Goal: Task Accomplishment & Management: Use online tool/utility

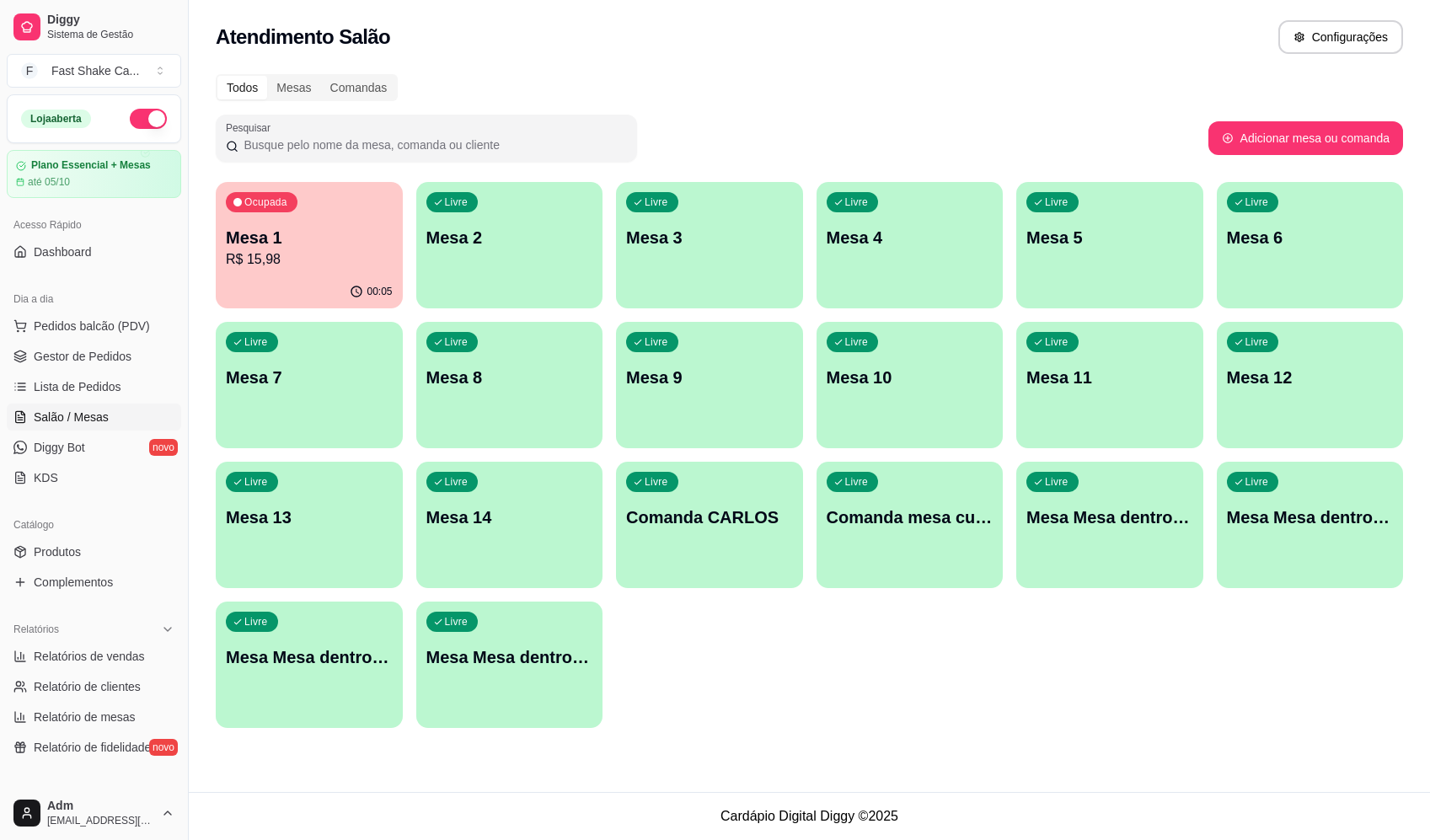
drag, startPoint x: 1007, startPoint y: 711, endPoint x: 1009, endPoint y: 726, distance: 15.1
click at [1009, 725] on div "Ocupada Mesa 1 R$ 15,98 00:05 Livre Mesa 2 Livre Mesa 3 Livre Mesa 4 Livre Mesa…" at bounding box center [809, 455] width 1188 height 546
click at [352, 362] on div "Livre Mesa 7" at bounding box center [309, 375] width 187 height 106
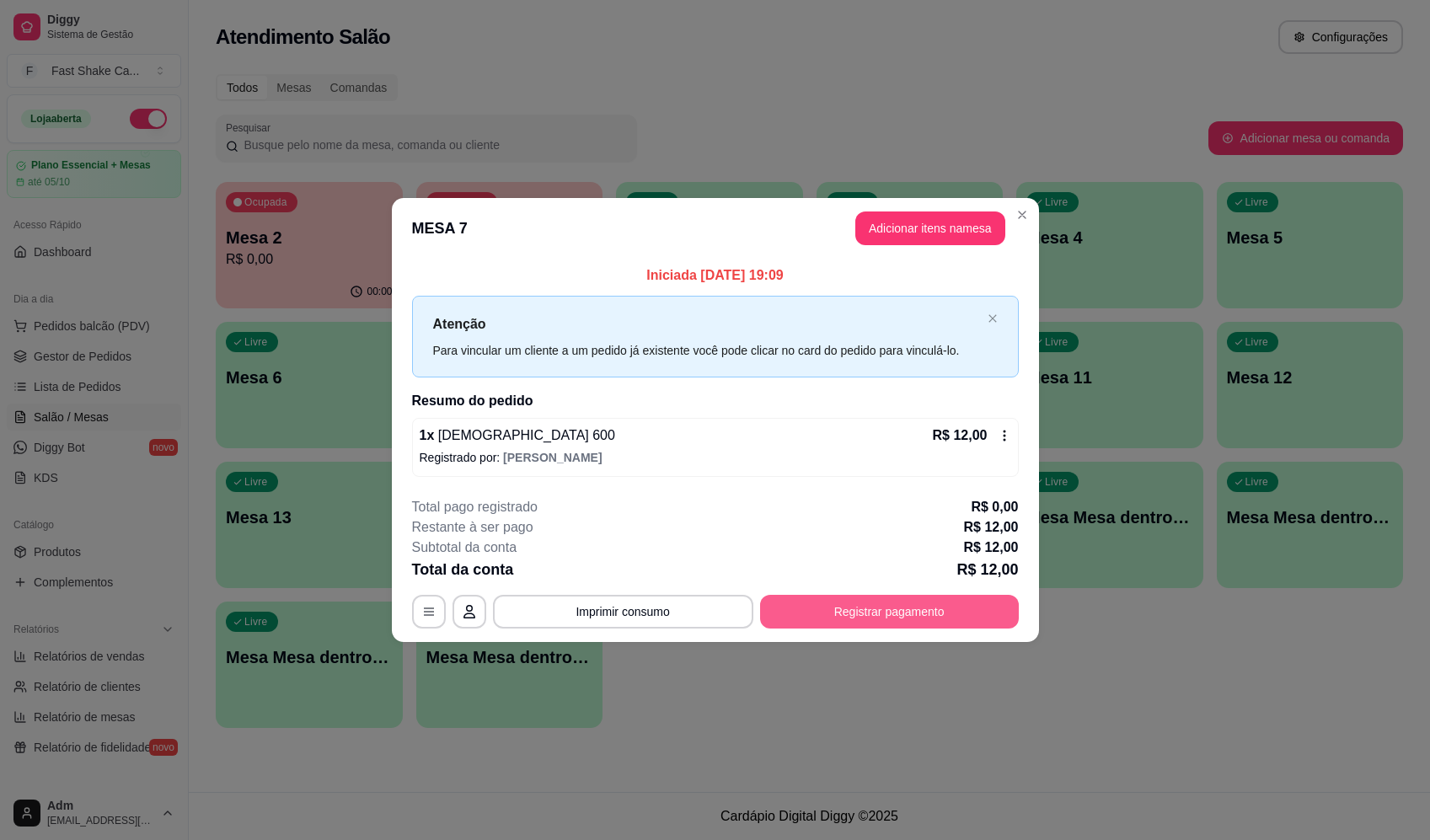
click at [943, 609] on button "Registrar pagamento" at bounding box center [889, 612] width 259 height 34
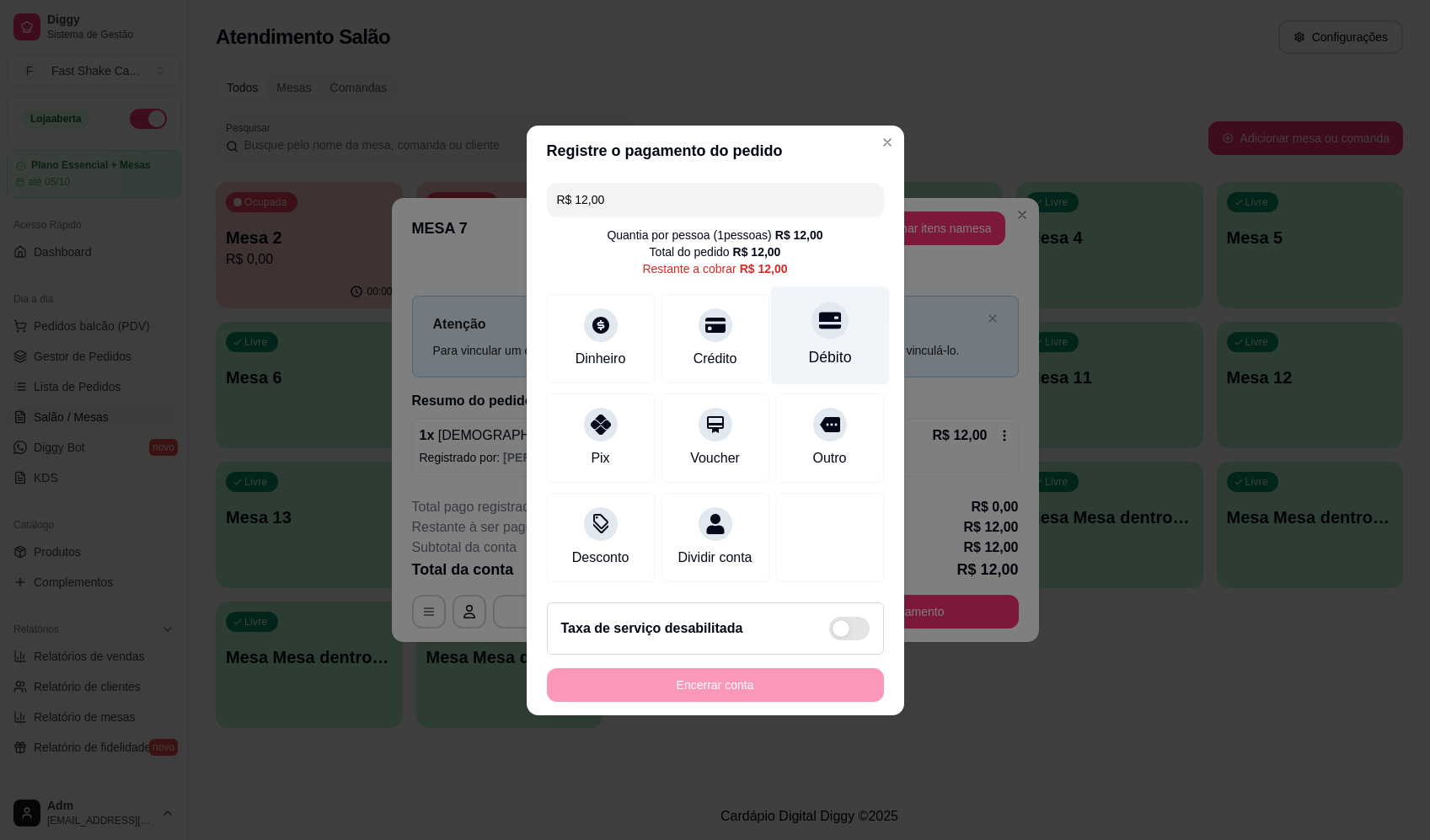
click at [792, 332] on div "Débito" at bounding box center [830, 334] width 119 height 98
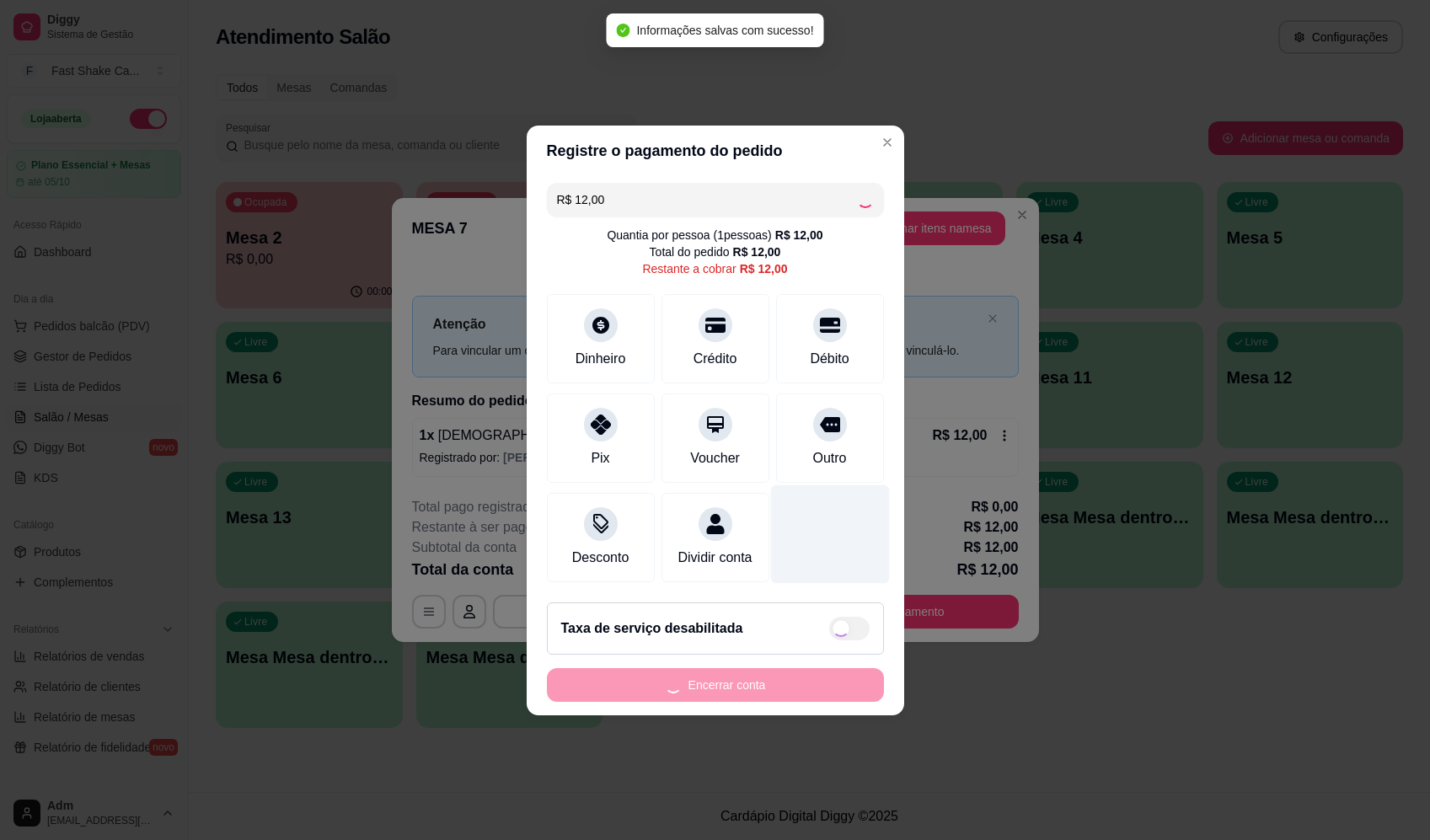
type input "R$ 0,00"
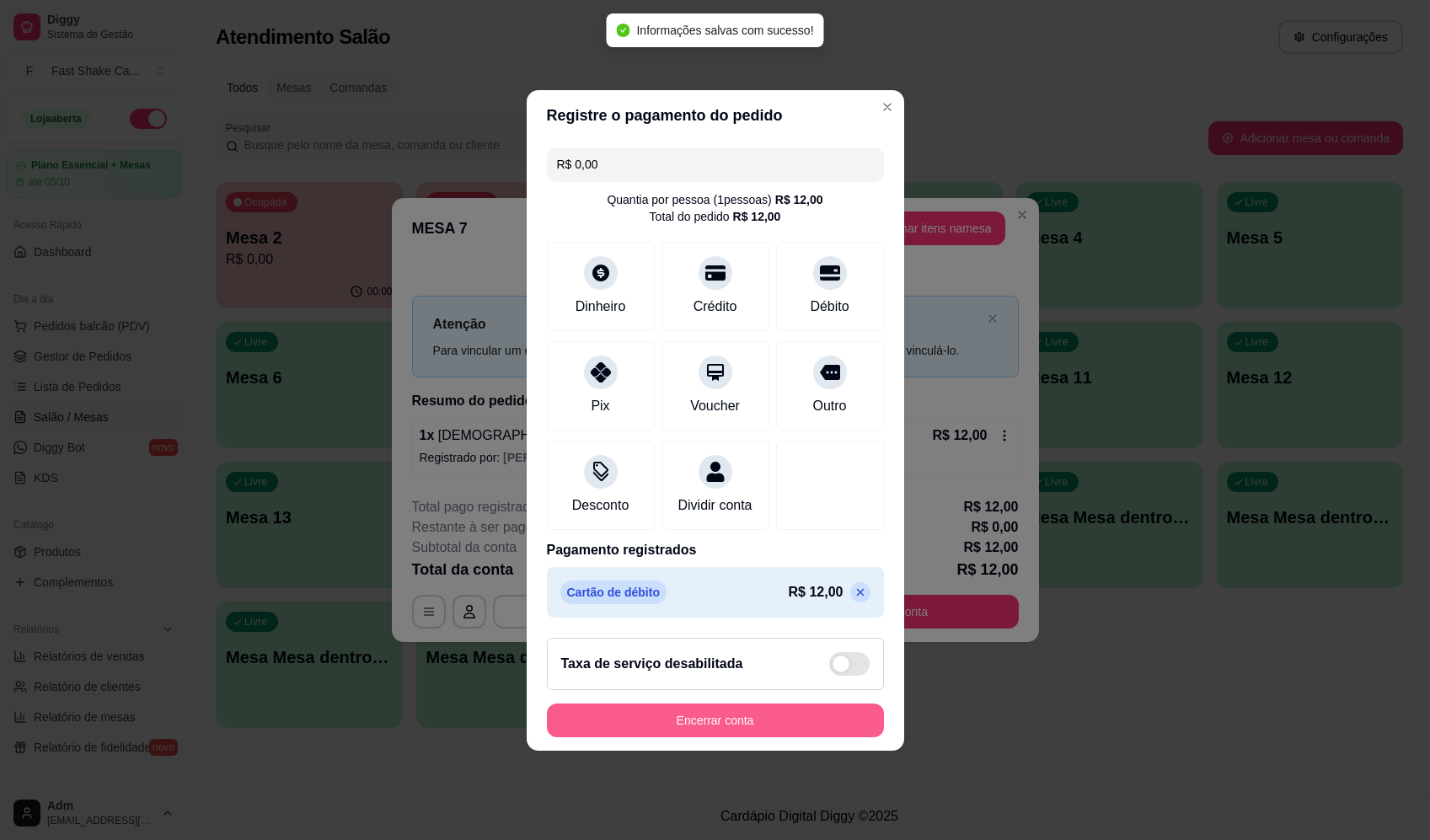
click at [736, 725] on button "Encerrar conta" at bounding box center [715, 721] width 337 height 34
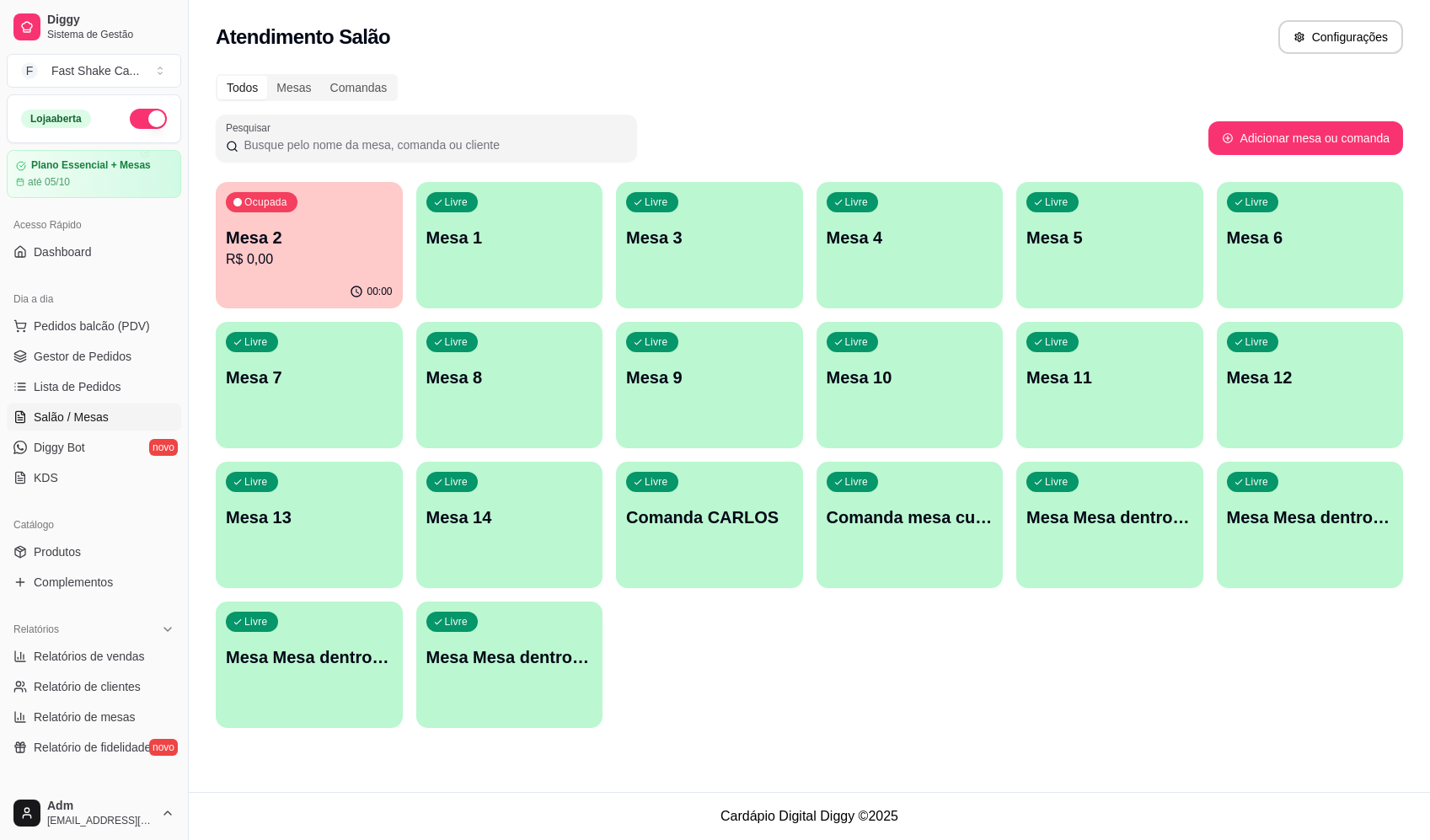
click at [323, 253] on p "R$ 0,00" at bounding box center [309, 259] width 167 height 20
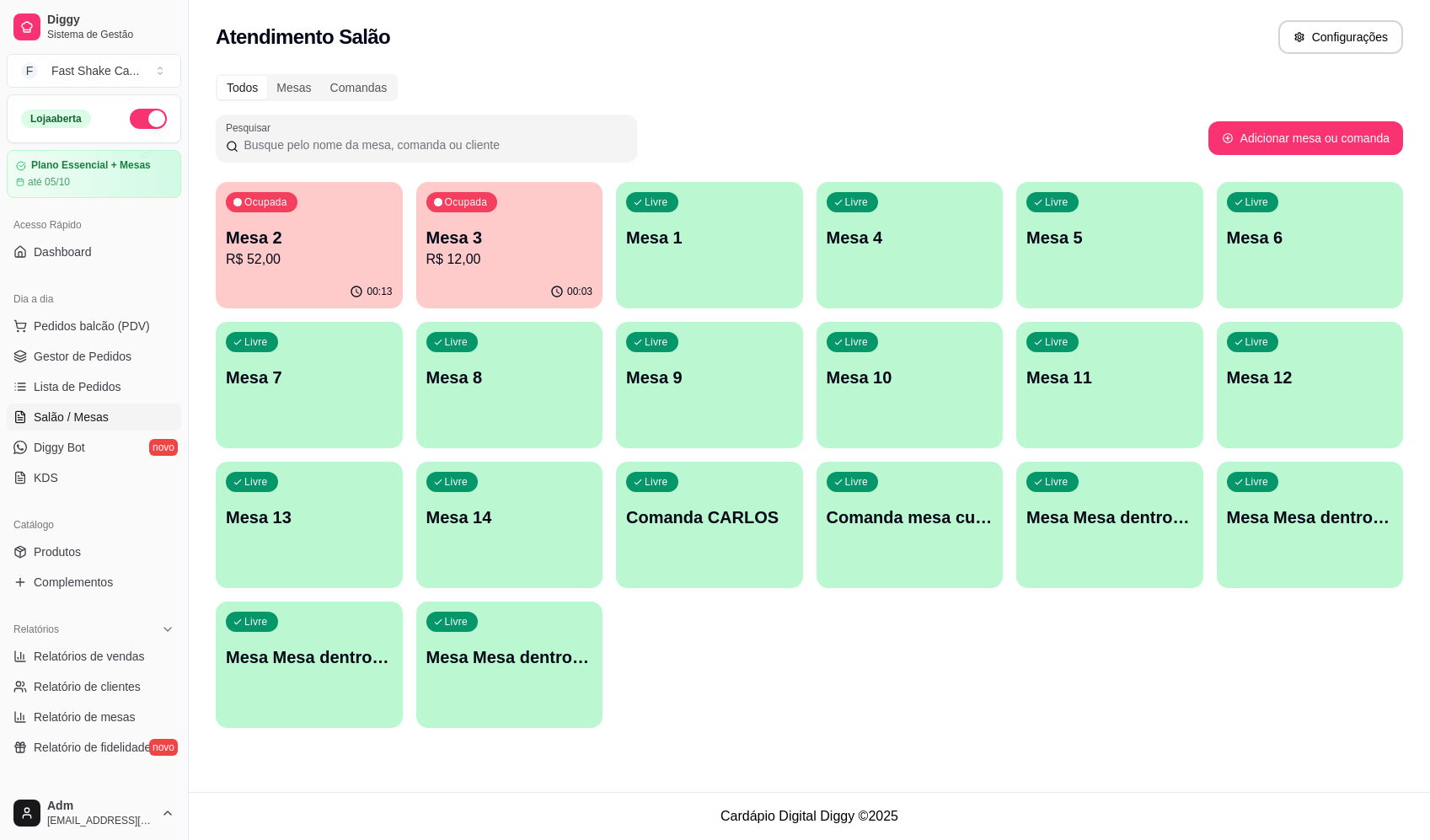
click at [339, 245] on p "Mesa 2" at bounding box center [309, 237] width 167 height 24
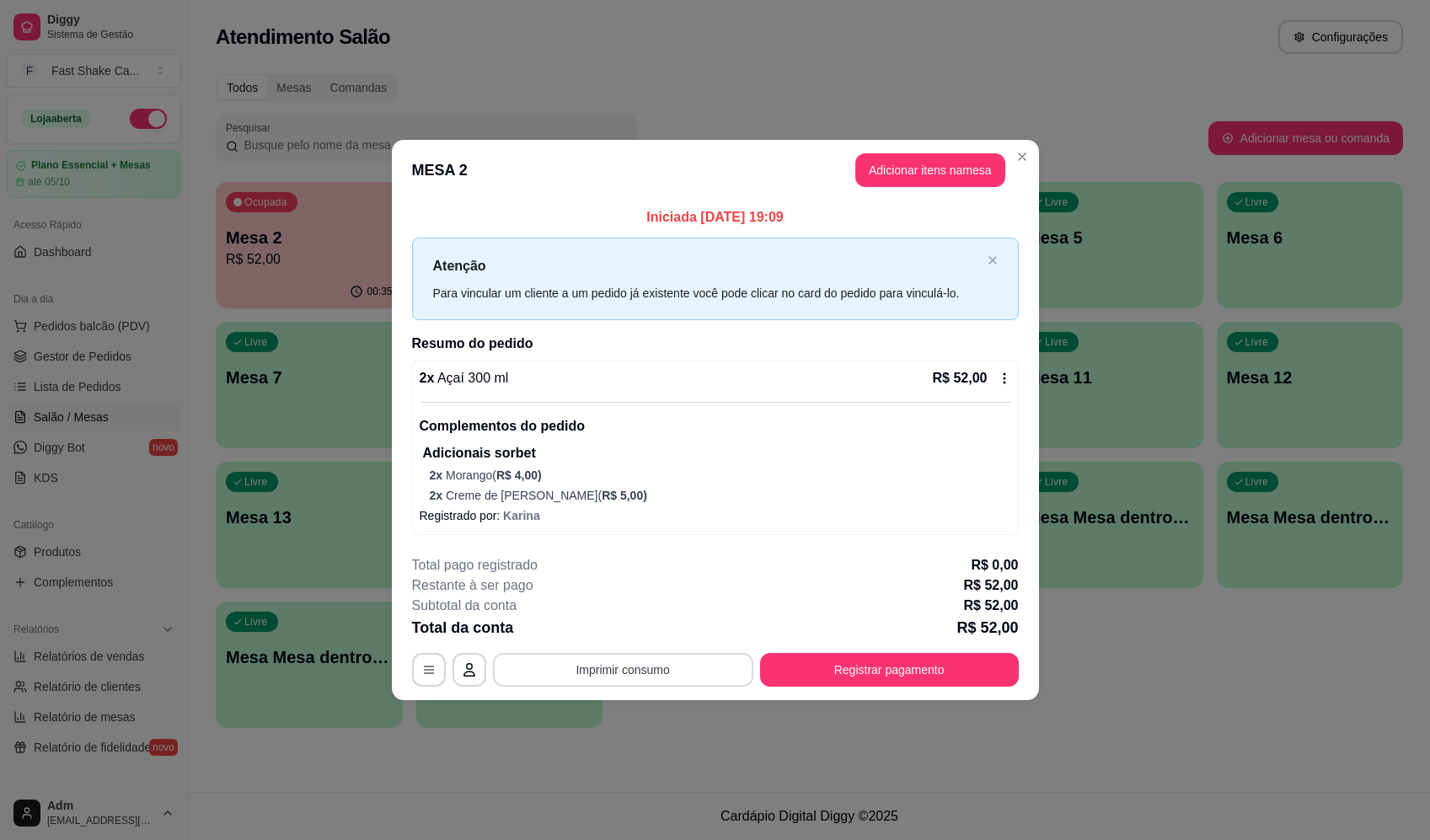
click at [659, 663] on button "Imprimir consumo" at bounding box center [624, 670] width 261 height 34
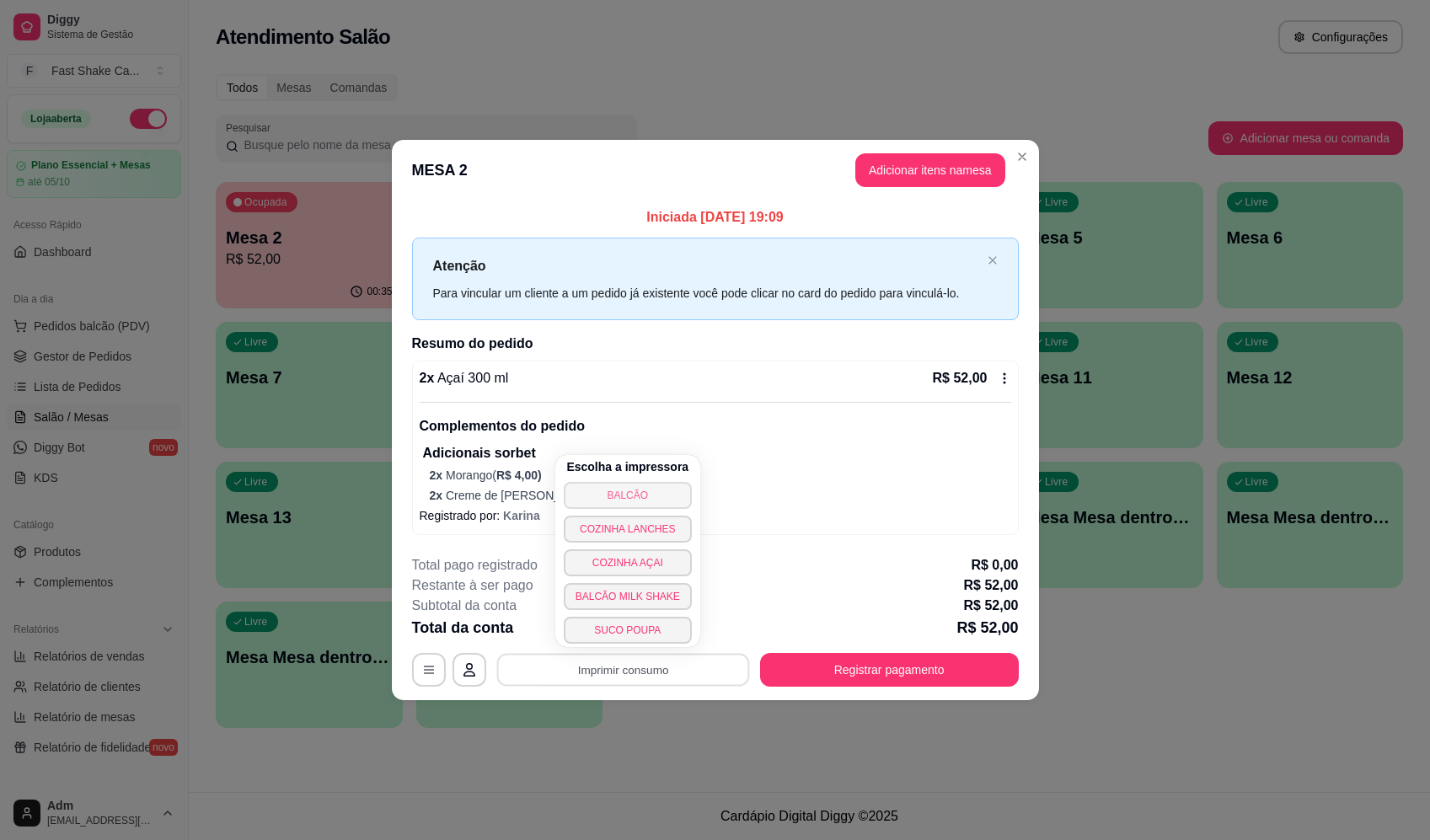
click at [628, 491] on button "BALCÃO" at bounding box center [629, 495] width 129 height 27
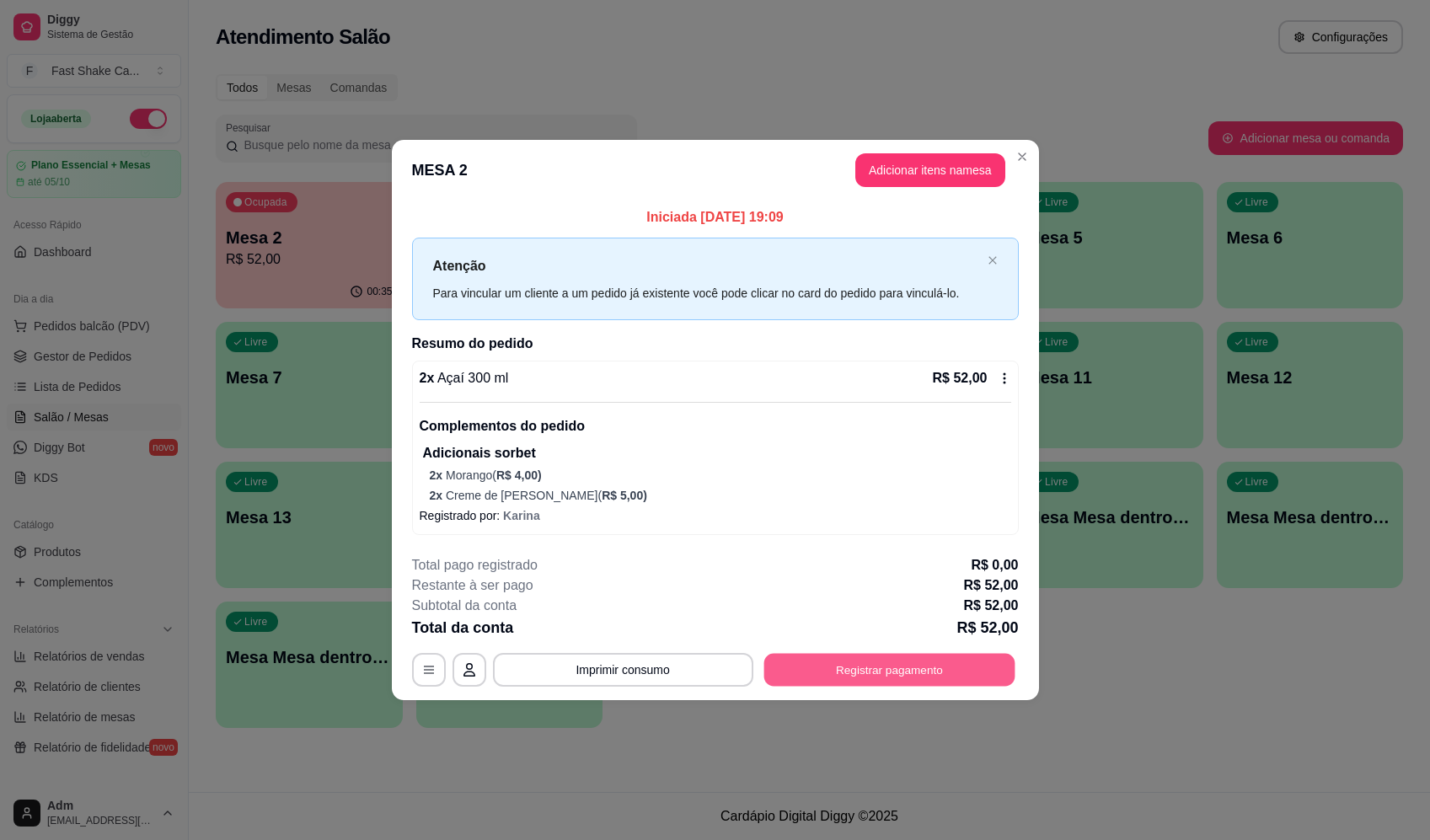
click at [916, 657] on button "Registrar pagamento" at bounding box center [889, 669] width 251 height 33
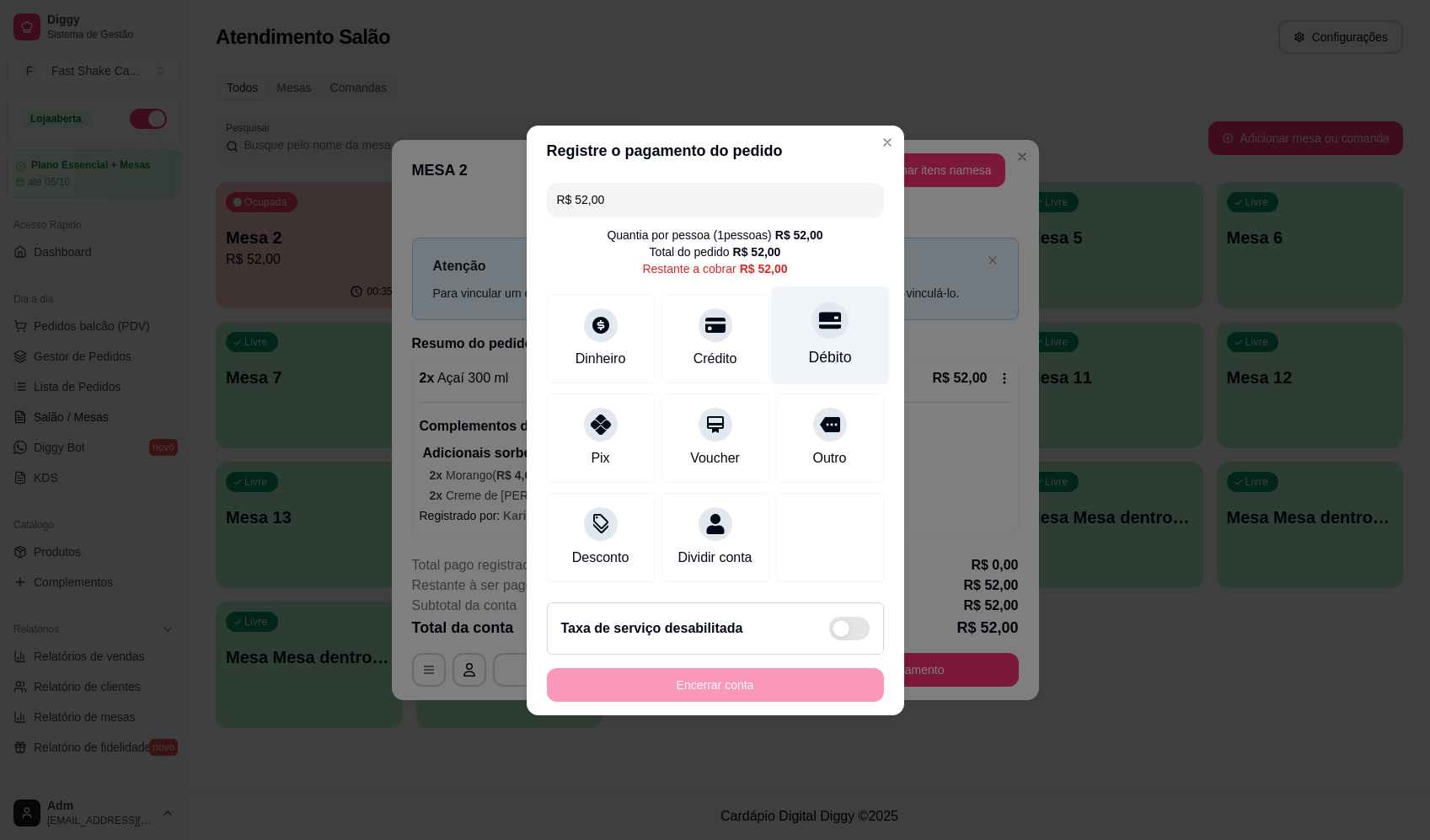
click at [832, 293] on div "Débito" at bounding box center [830, 334] width 119 height 98
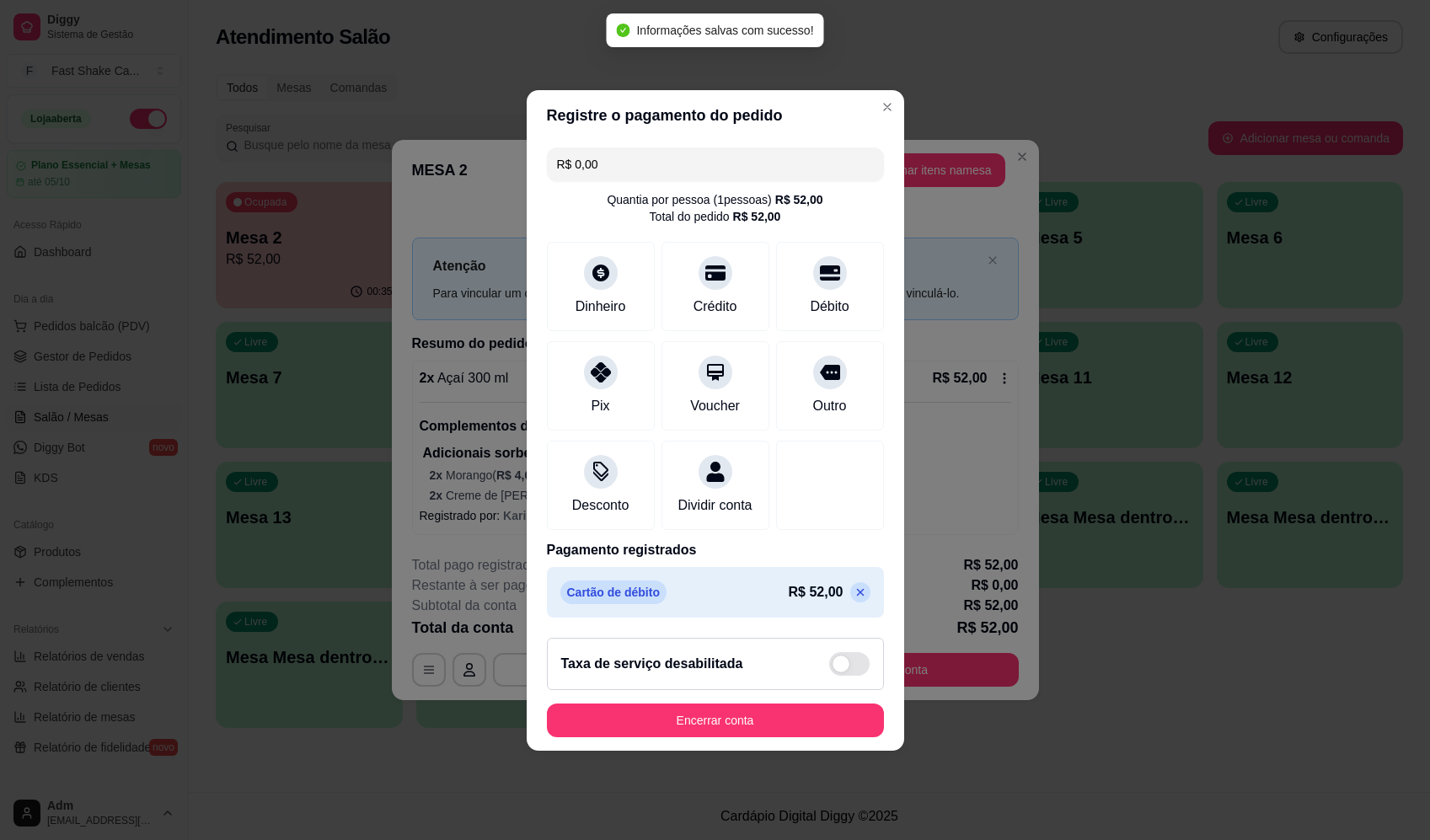
type input "R$ 0,00"
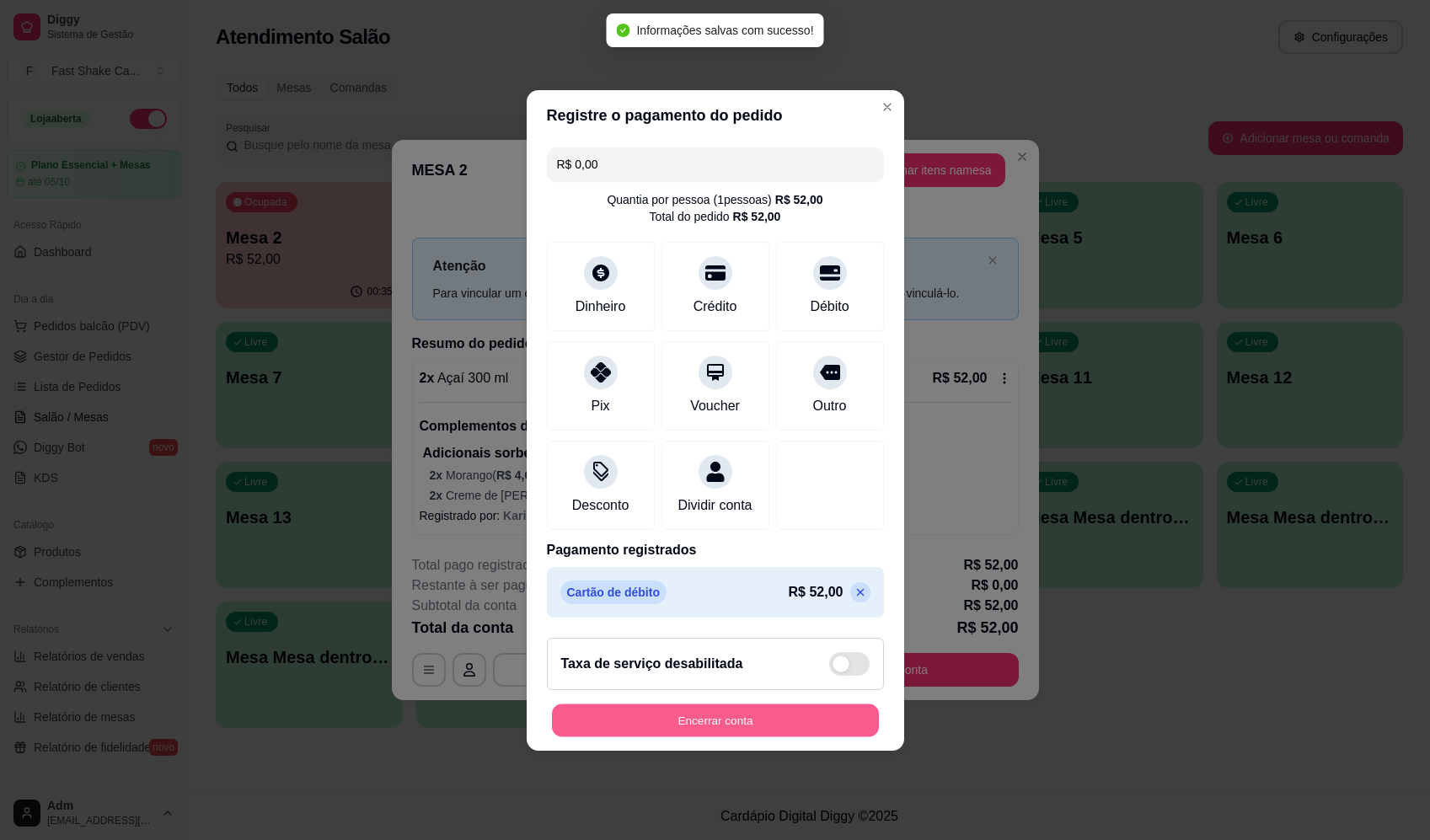
click at [754, 736] on button "Encerrar conta" at bounding box center [715, 720] width 327 height 33
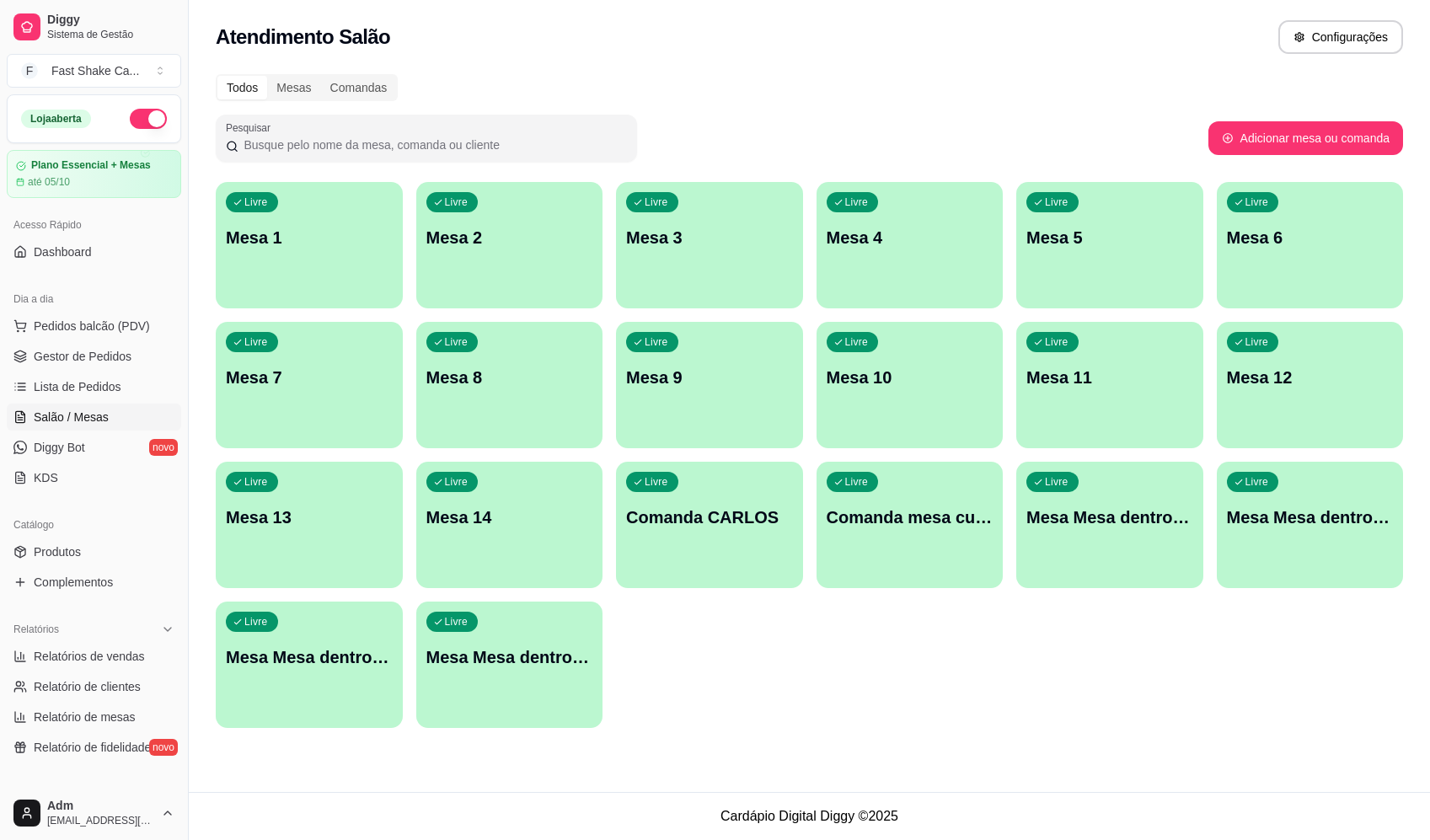
click at [302, 170] on div "Todos Mesas Comandas Pesquisar Adicionar mesa ou comanda Livre Mesa 1 Livre Mes…" at bounding box center [810, 406] width 1242 height 684
click at [333, 244] on p "Mesa 1" at bounding box center [309, 238] width 162 height 23
click at [696, 839] on html "Diggy Sistema de Gestão F Fast Shake Ca ... Loja aberta Plano Essencial + Mesas…" at bounding box center [715, 420] width 1430 height 840
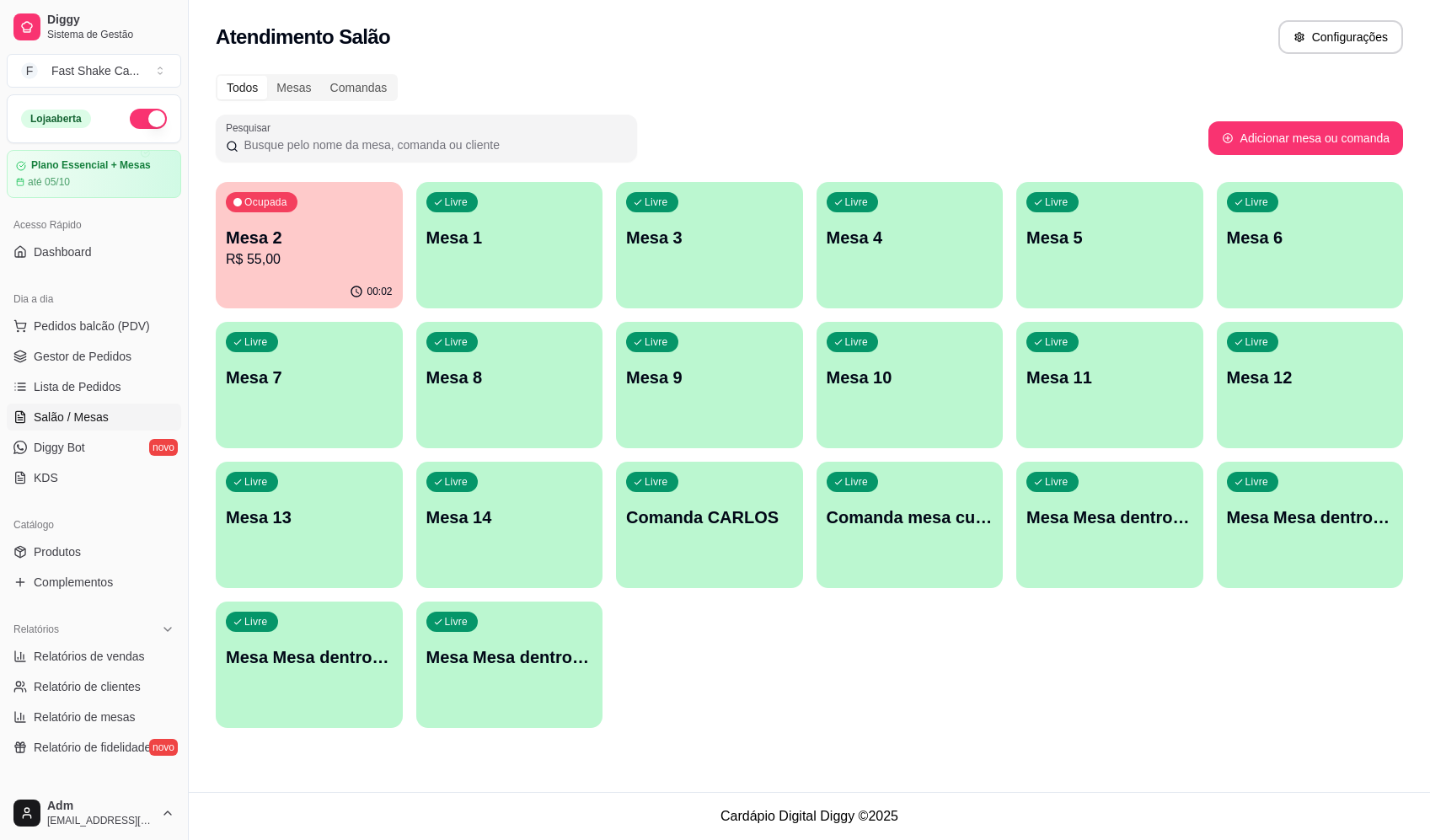
click at [778, 795] on footer "Cardápio Digital Diggy © 2025" at bounding box center [810, 815] width 1242 height 48
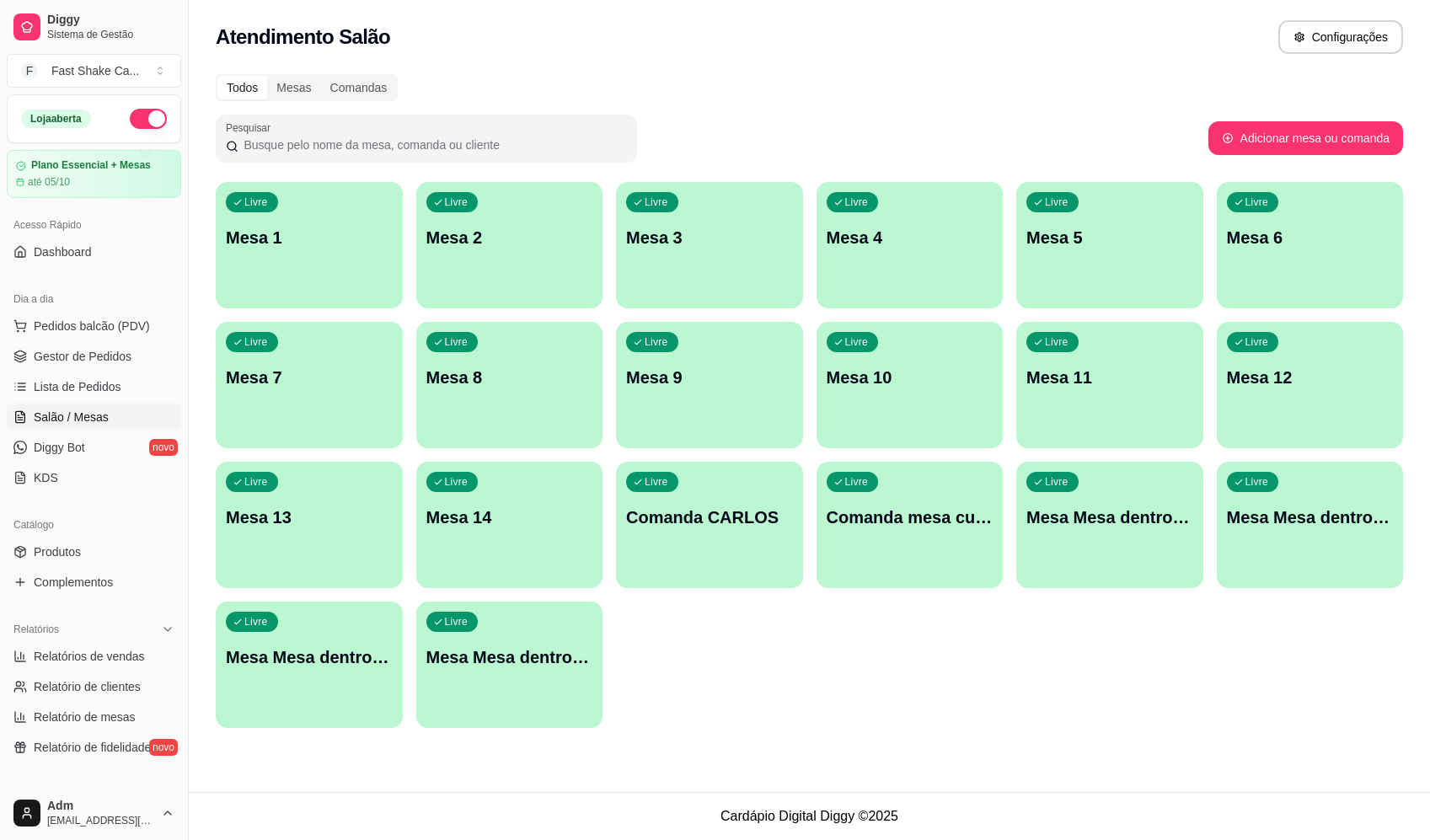
click at [726, 268] on div "Livre Mesa 3" at bounding box center [710, 235] width 187 height 106
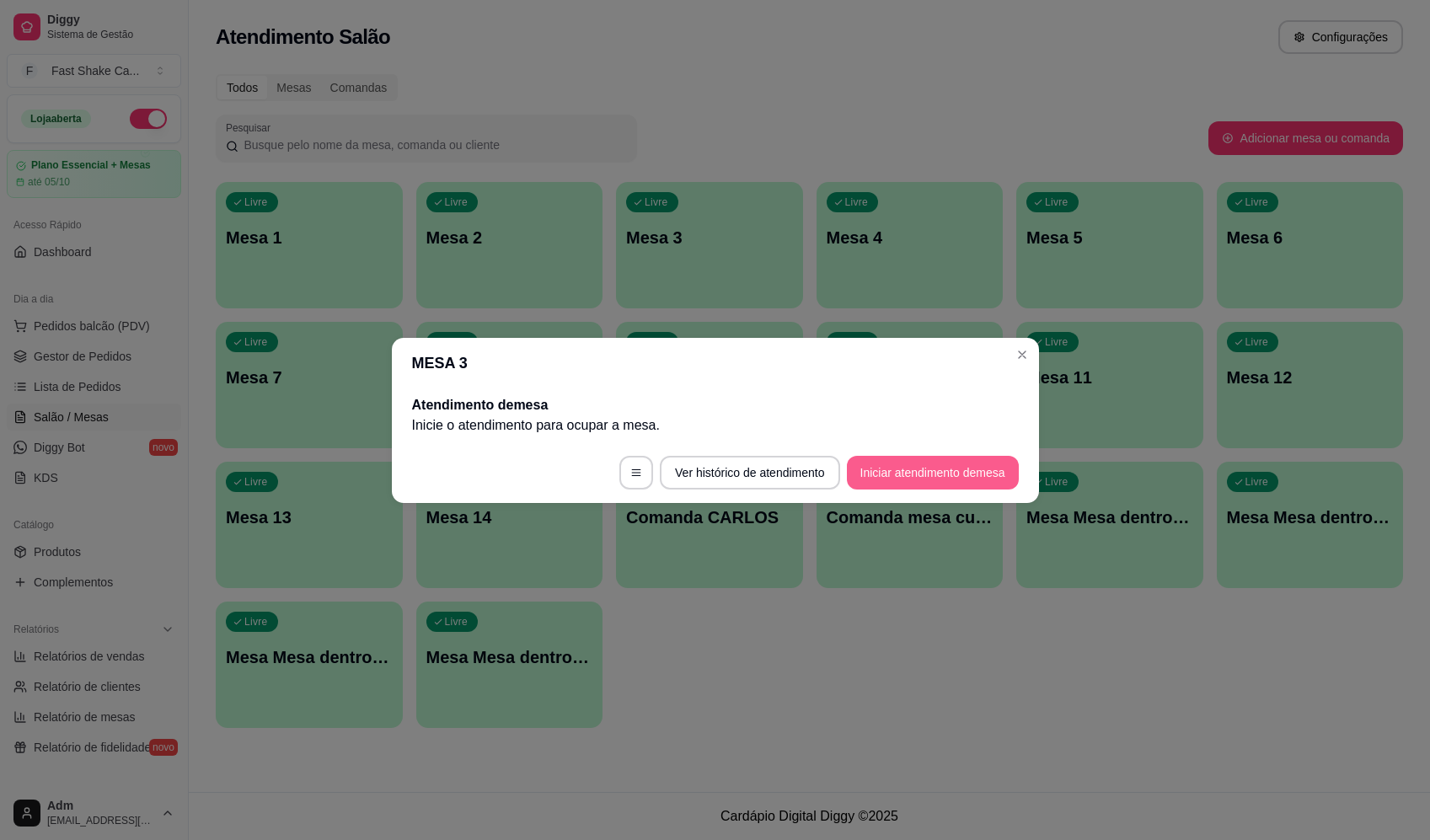
click at [981, 479] on button "Iniciar atendimento de mesa" at bounding box center [933, 472] width 172 height 34
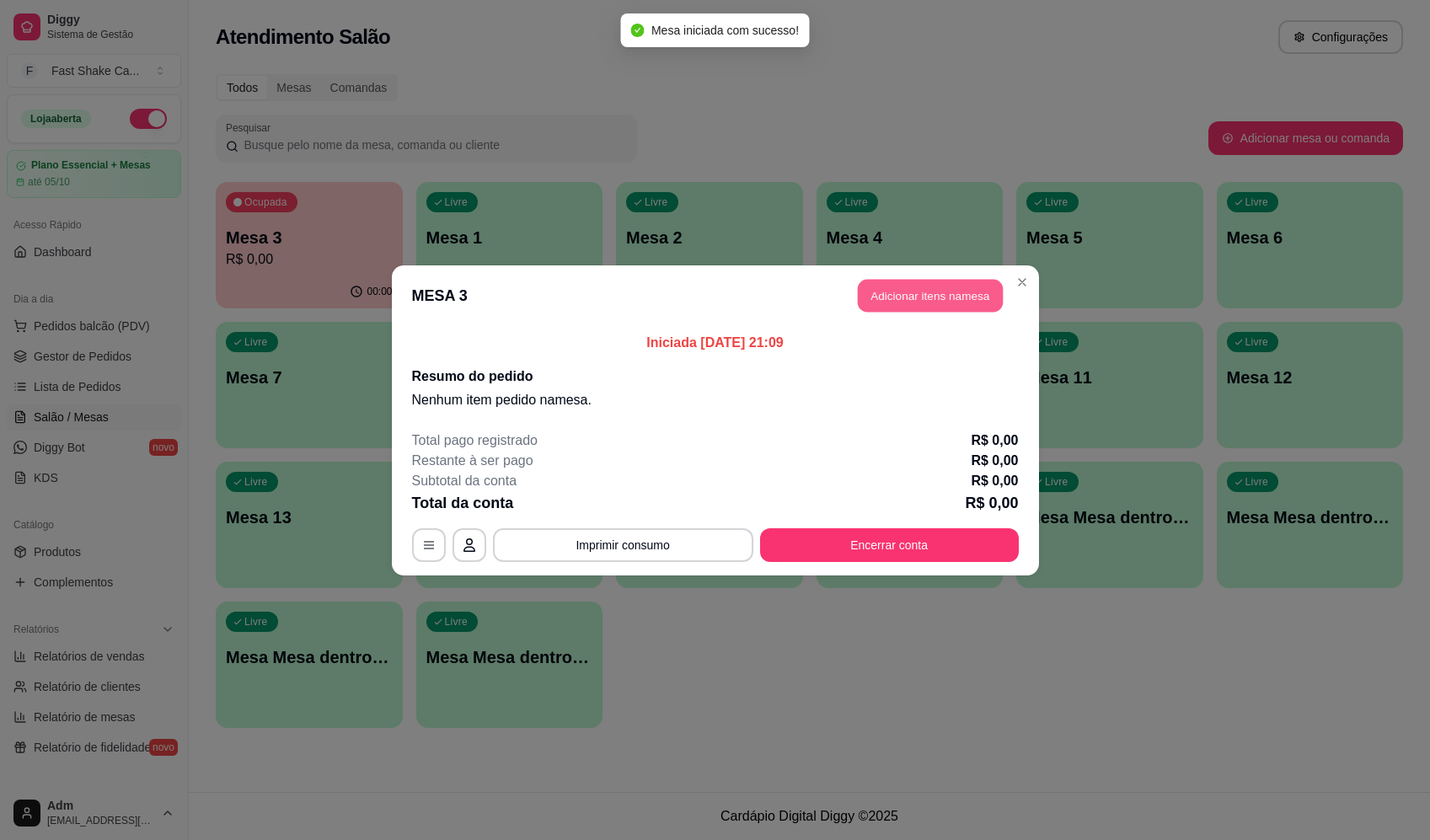
click at [905, 289] on button "Adicionar itens na mesa" at bounding box center [930, 295] width 145 height 33
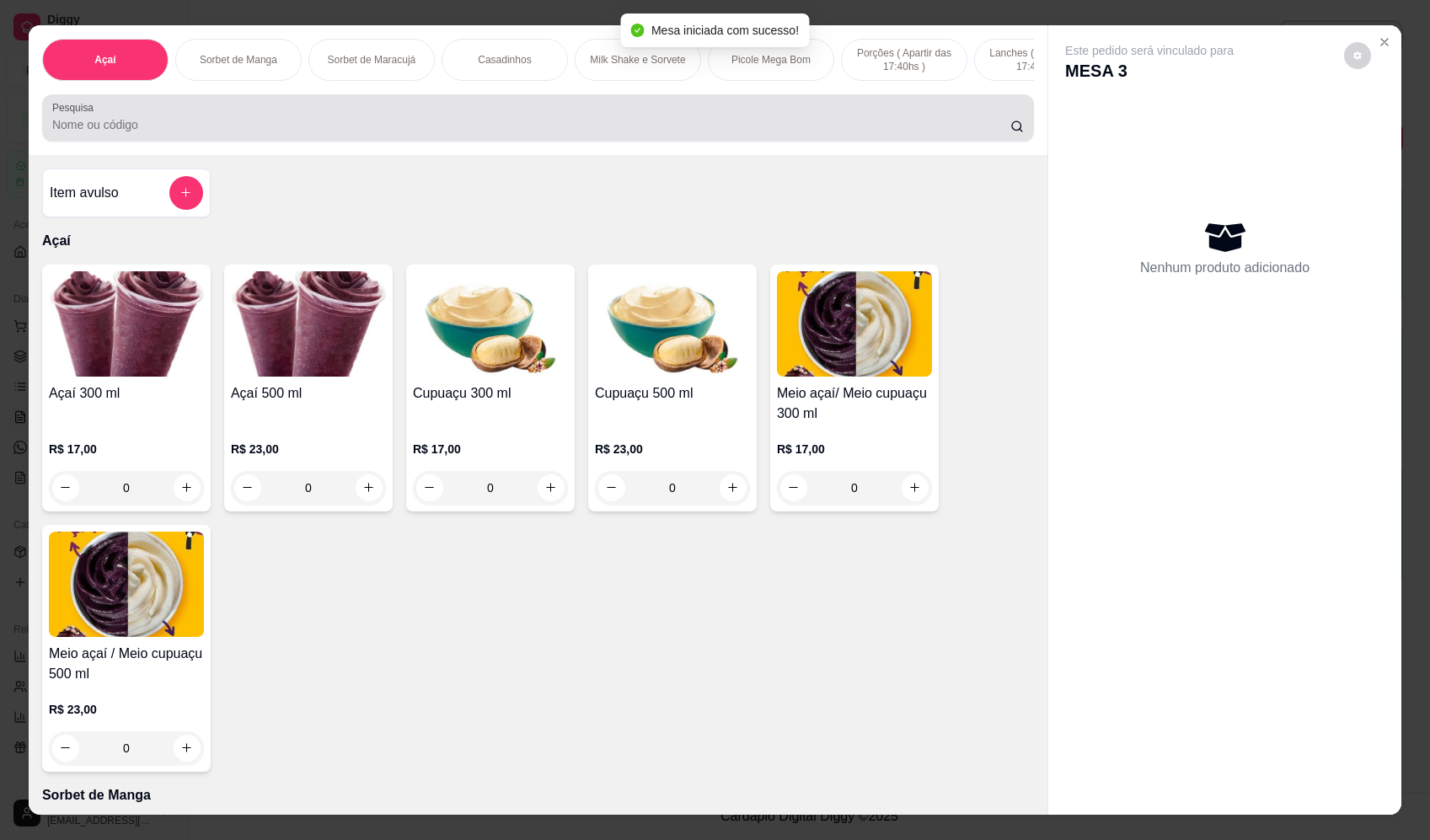
click at [451, 122] on div at bounding box center [538, 118] width 972 height 34
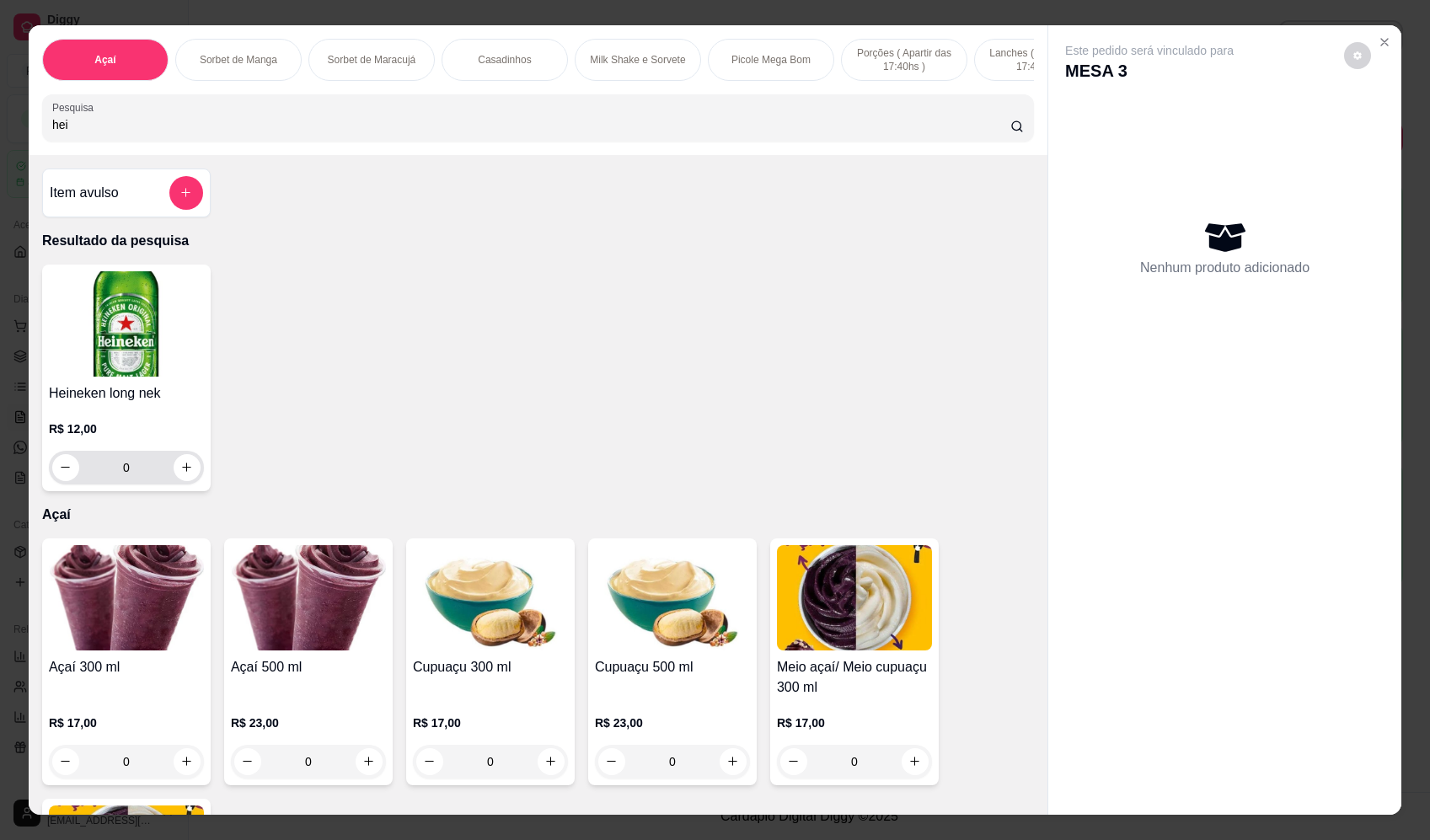
type input "hei"
click at [166, 479] on input "0" at bounding box center [127, 468] width 95 height 34
click at [186, 473] on icon "increase-product-quantity" at bounding box center [186, 467] width 12 height 12
type input "1"
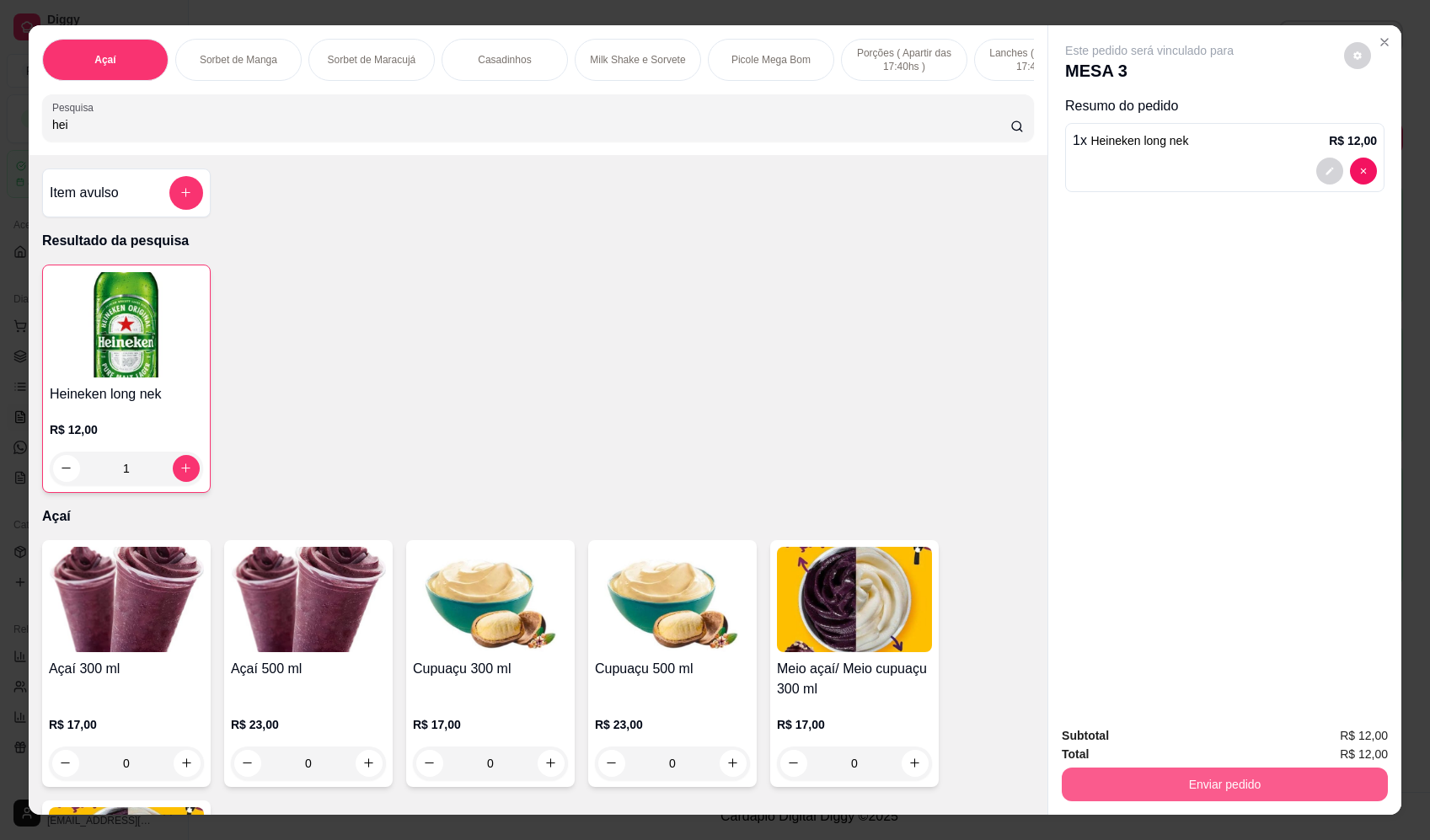
click at [1157, 790] on button "Enviar pedido" at bounding box center [1225, 784] width 326 height 34
click at [1346, 735] on button "Enviar pedido" at bounding box center [1344, 743] width 93 height 31
